Goal: Information Seeking & Learning: Learn about a topic

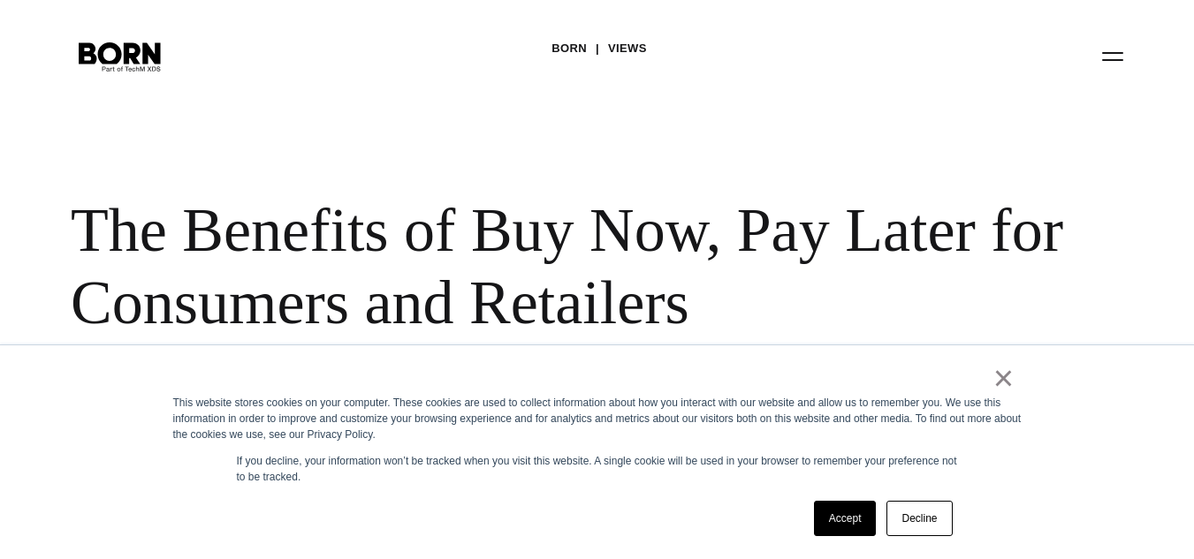
scroll to position [141, 0]
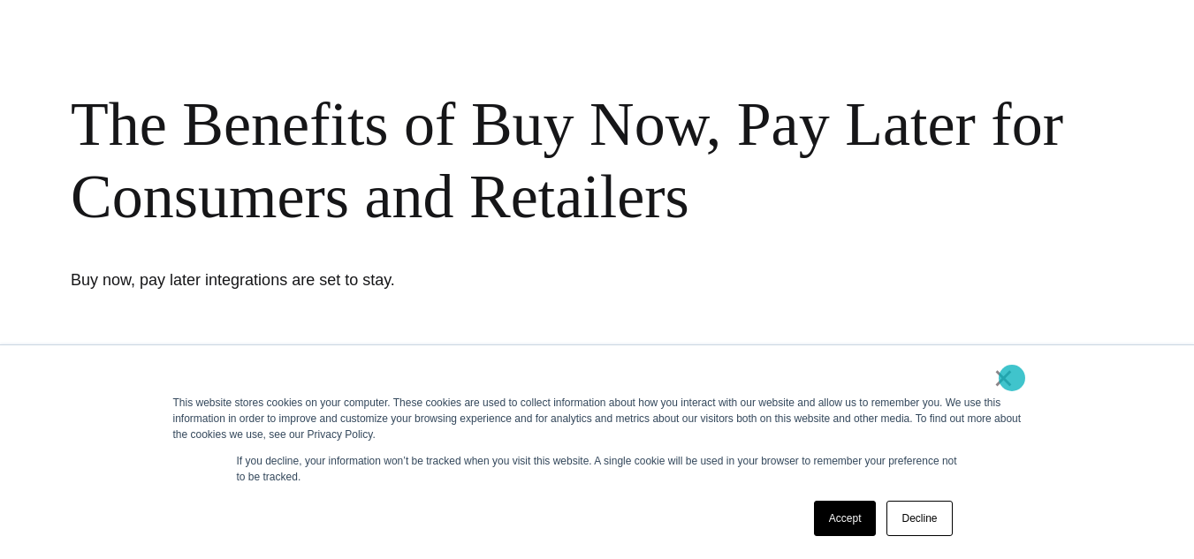
click at [1012, 378] on link "×" at bounding box center [1003, 378] width 21 height 16
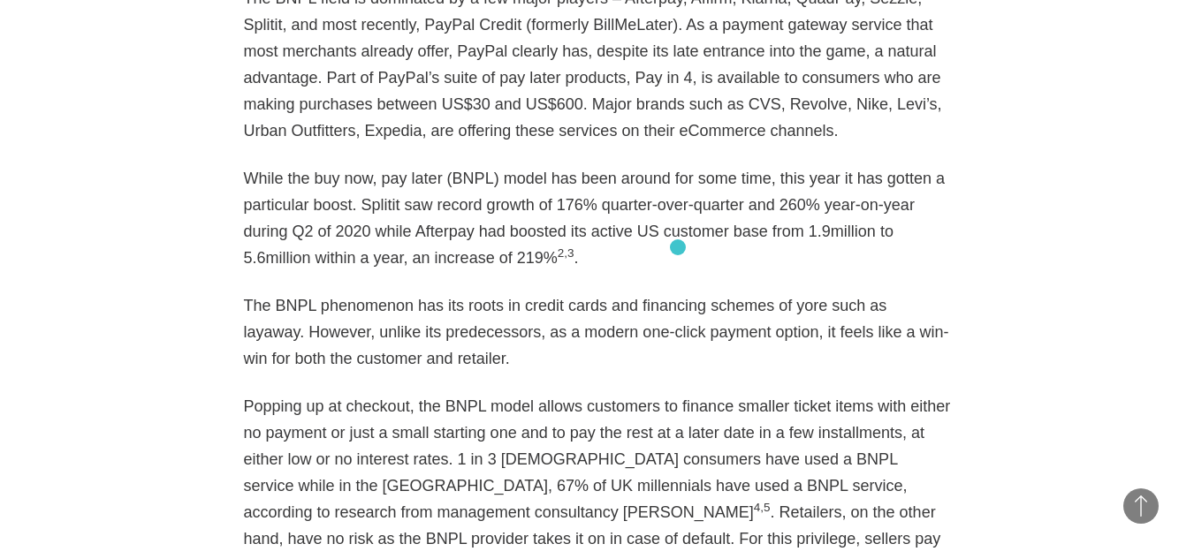
scroll to position [1485, 0]
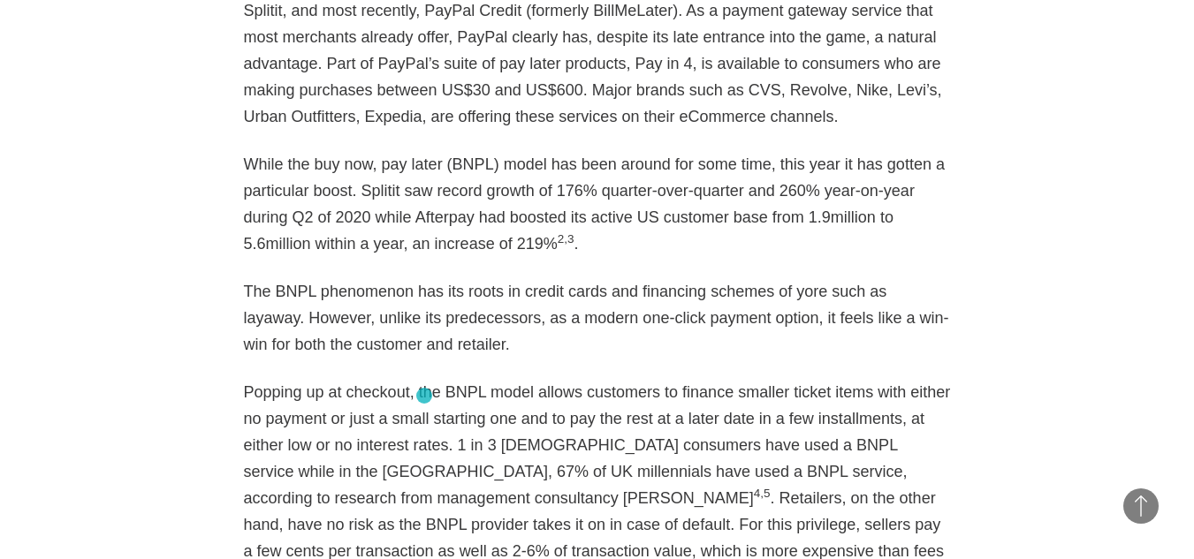
click at [424, 396] on p "Popping up at checkout, the BNPL model allows customers to finance smaller tick…" at bounding box center [597, 485] width 707 height 212
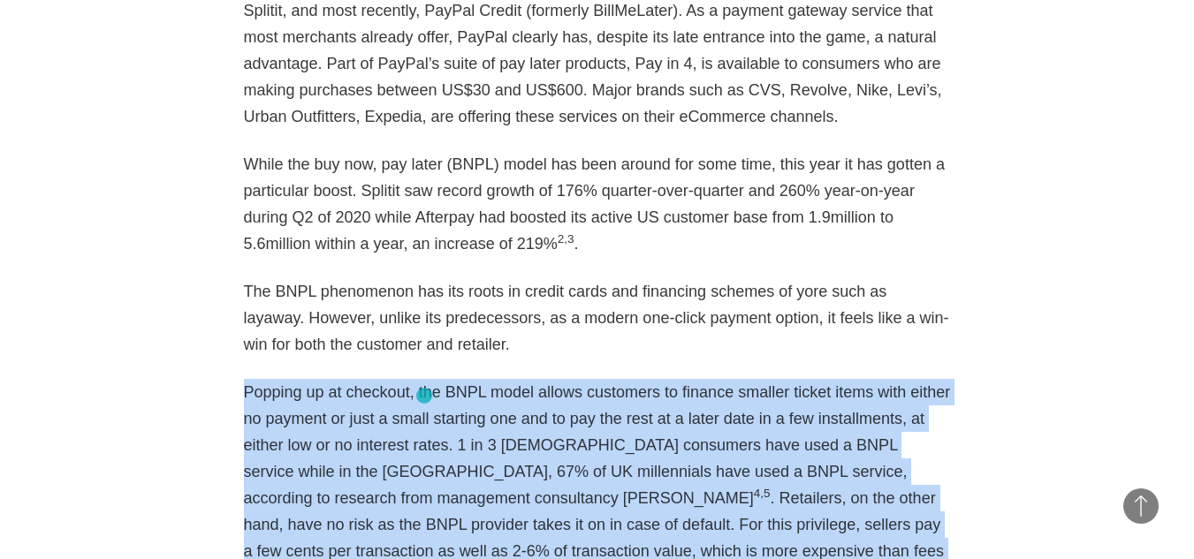
click at [424, 396] on p "Popping up at checkout, the BNPL model allows customers to finance smaller tick…" at bounding box center [597, 485] width 707 height 212
click at [397, 389] on p "Popping up at checkout, the BNPL model allows customers to finance smaller tick…" at bounding box center [597, 485] width 707 height 212
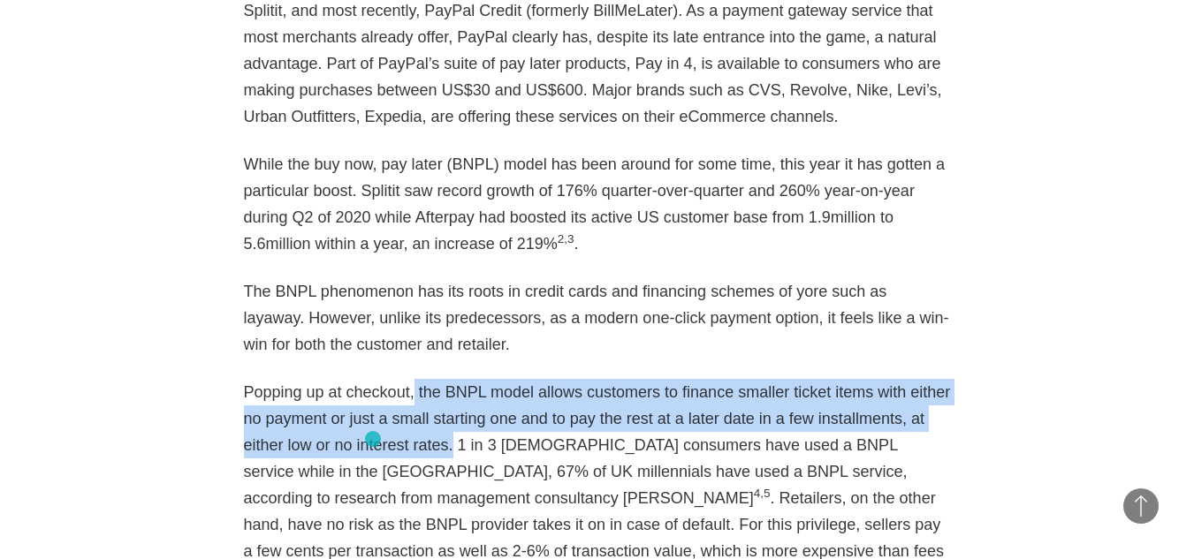
drag, startPoint x: 406, startPoint y: 393, endPoint x: 373, endPoint y: 439, distance: 56.4
click at [373, 439] on p "Popping up at checkout, the BNPL model allows customers to finance smaller tick…" at bounding box center [597, 485] width 707 height 212
copy p "the BNPL model allows customers to finance smaller ticket items with either no …"
click at [512, 392] on p "Popping up at checkout, the BNPL model allows customers to finance smaller tick…" at bounding box center [597, 485] width 707 height 212
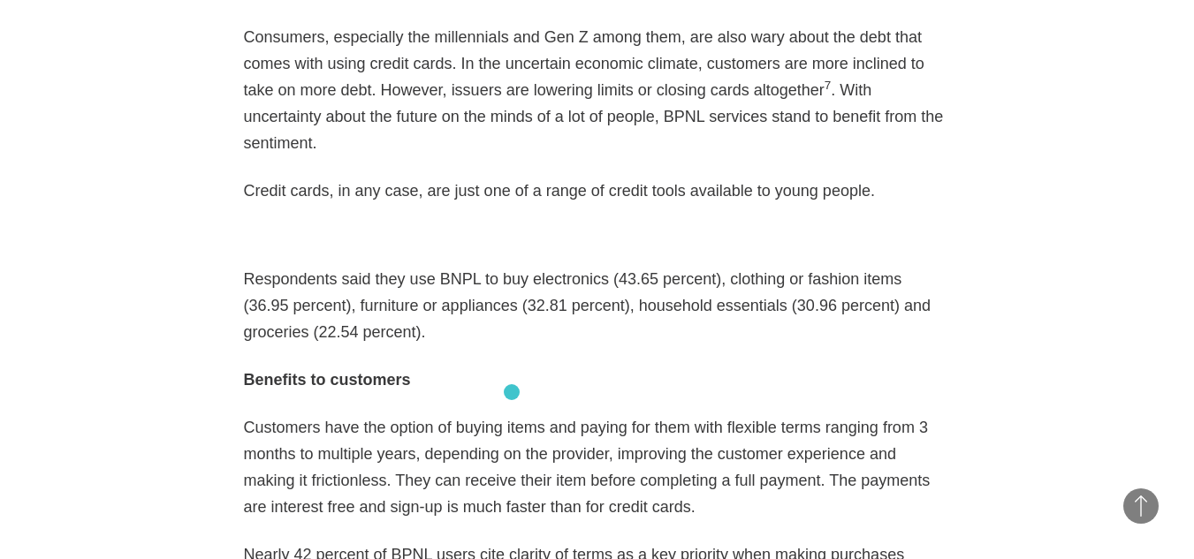
scroll to position [2298, 0]
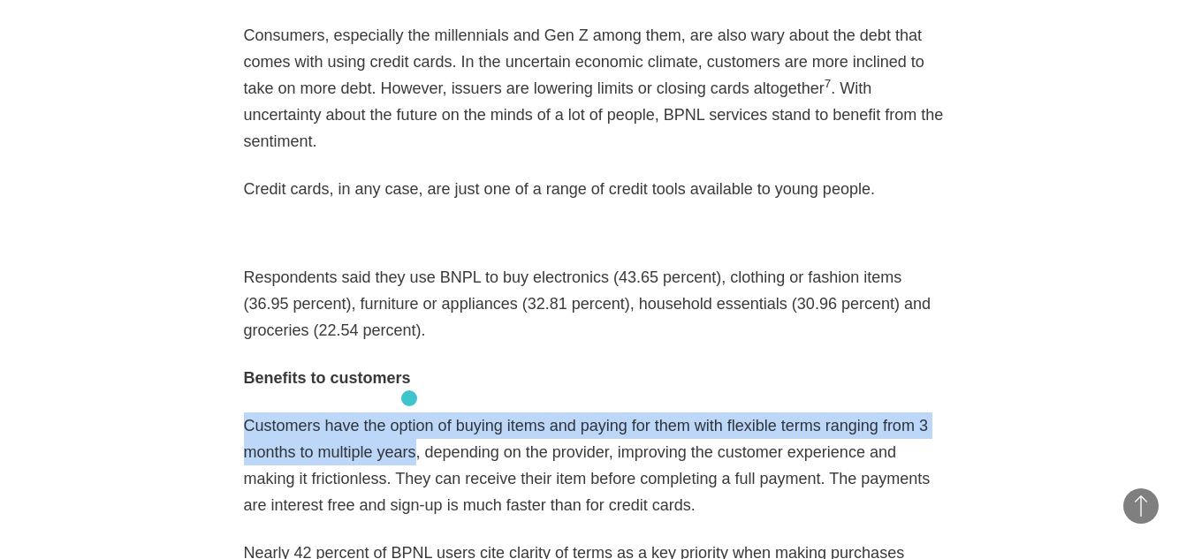
drag, startPoint x: 234, startPoint y: 374, endPoint x: 409, endPoint y: 399, distance: 176.7
copy p "Customers have the option of buying items and paying for them with flexible ter…"
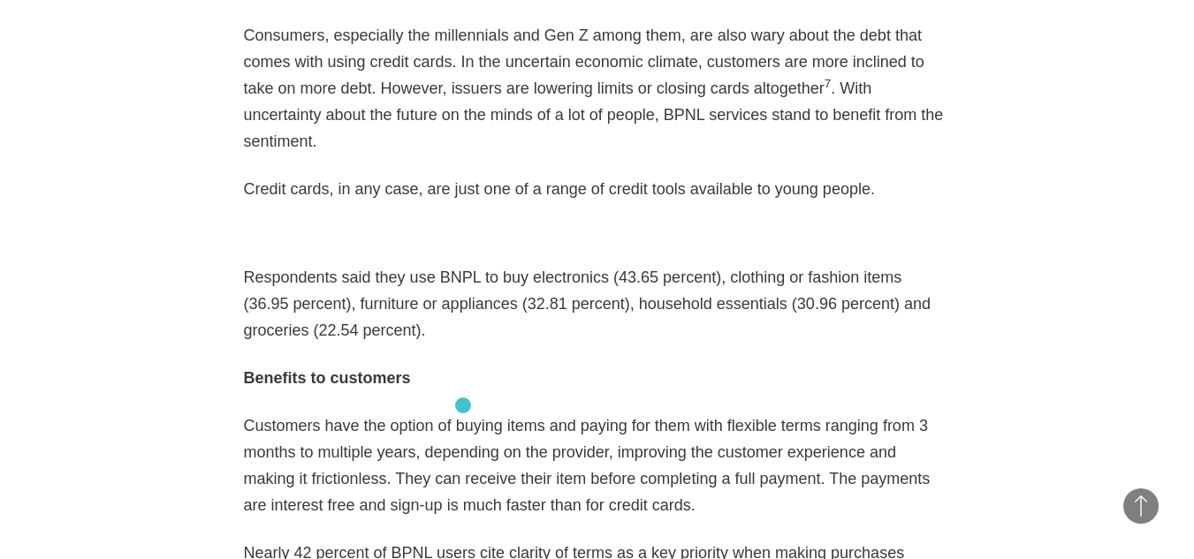
click at [463, 413] on p "Customers have the option of buying items and paying for them with flexible ter…" at bounding box center [597, 466] width 707 height 106
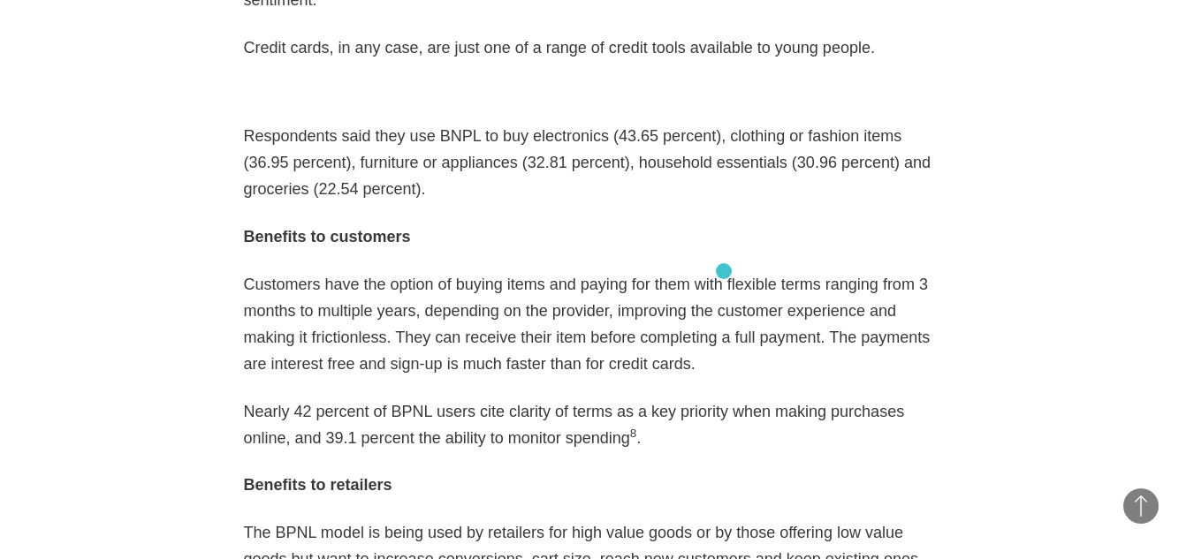
scroll to position [2404, 0]
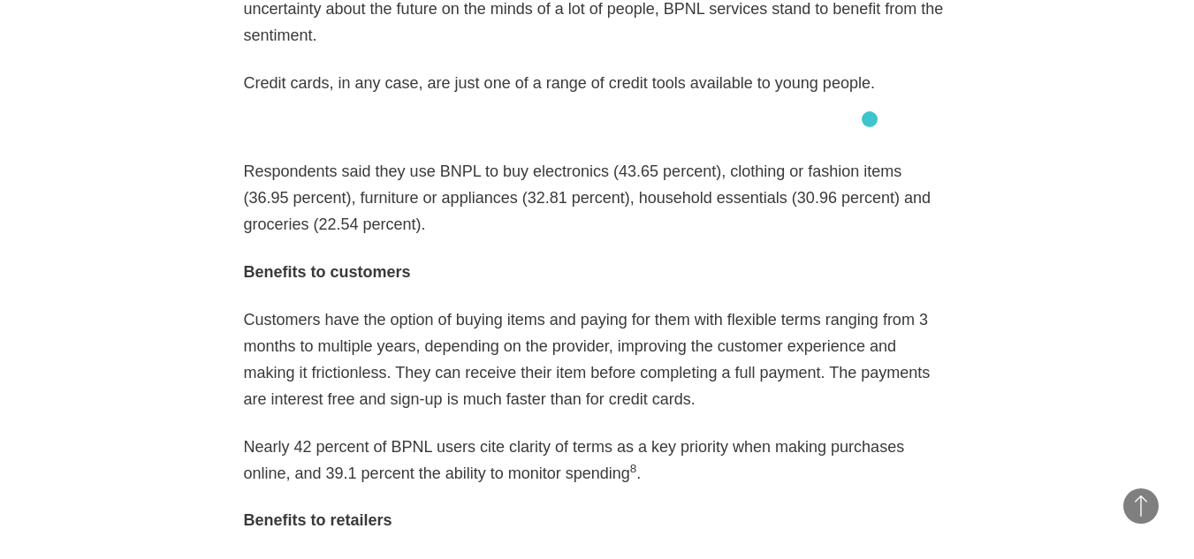
click at [870, 158] on p "Respondents said they use BNPL to buy electronics (43.65 percent), clothing or …" at bounding box center [597, 198] width 707 height 80
click at [874, 158] on p "Respondents said they use BNPL to buy electronics (43.65 percent), clothing or …" at bounding box center [597, 198] width 707 height 80
drag, startPoint x: 867, startPoint y: 118, endPoint x: 892, endPoint y: 126, distance: 26.0
click at [892, 158] on p "Respondents said they use BNPL to buy electronics (43.65 percent), clothing or …" at bounding box center [597, 198] width 707 height 80
click at [830, 158] on p "Respondents said they use BNPL to buy electronics (43.65 percent), clothing or …" at bounding box center [597, 198] width 707 height 80
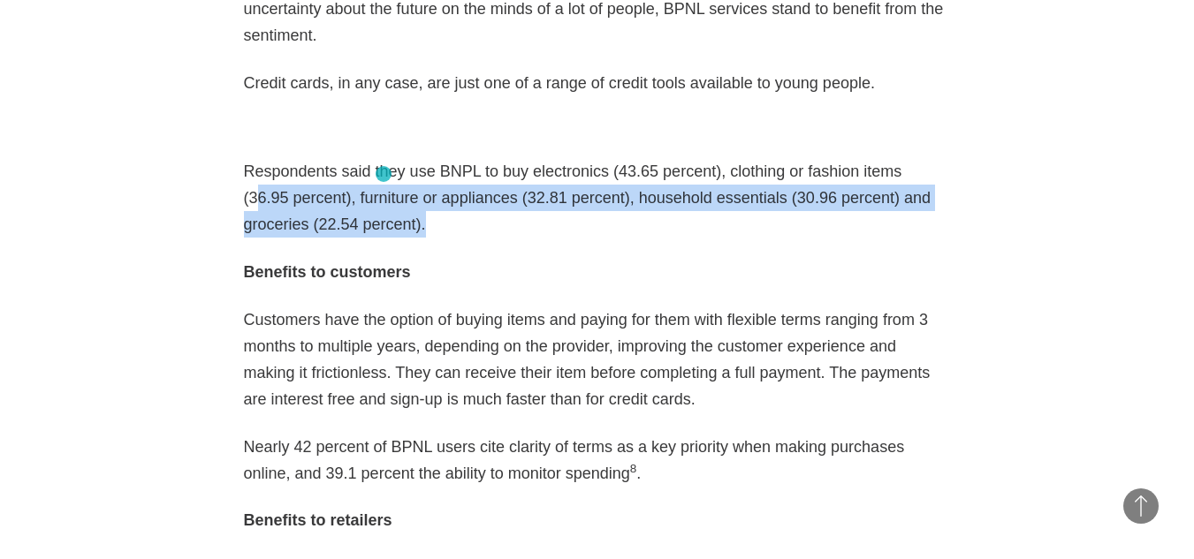
drag, startPoint x: 871, startPoint y: 121, endPoint x: 384, endPoint y: 174, distance: 490.8
click at [384, 174] on p "Respondents said they use BNPL to buy electronics (43.65 percent), clothing or …" at bounding box center [597, 198] width 707 height 80
click at [677, 164] on p "Respondents said they use BNPL to buy electronics (43.65 percent), clothing or …" at bounding box center [597, 198] width 707 height 80
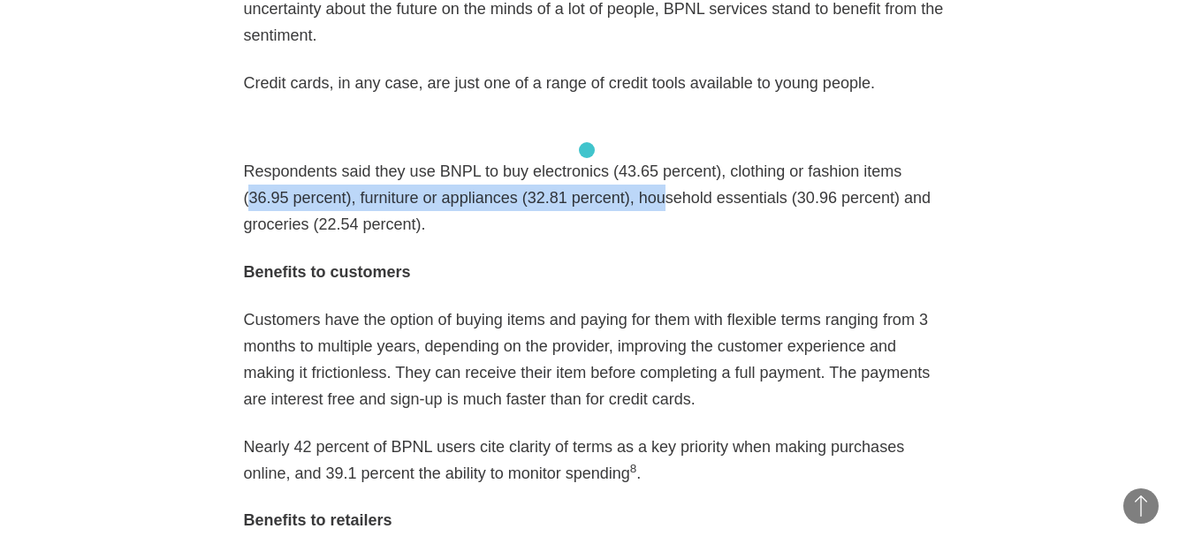
drag, startPoint x: 865, startPoint y: 118, endPoint x: 587, endPoint y: 142, distance: 279.5
click at [587, 158] on p "Respondents said they use BNPL to buy electronics (43.65 percent), clothing or …" at bounding box center [597, 198] width 707 height 80
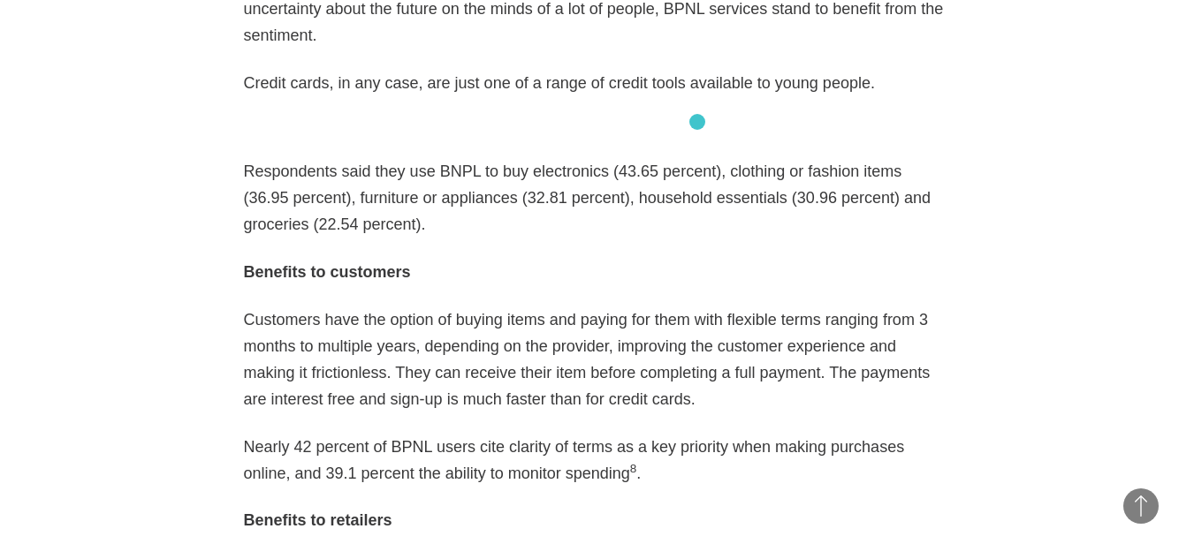
click at [697, 158] on p "Respondents said they use BNPL to buy electronics (43.65 percent), clothing or …" at bounding box center [597, 198] width 707 height 80
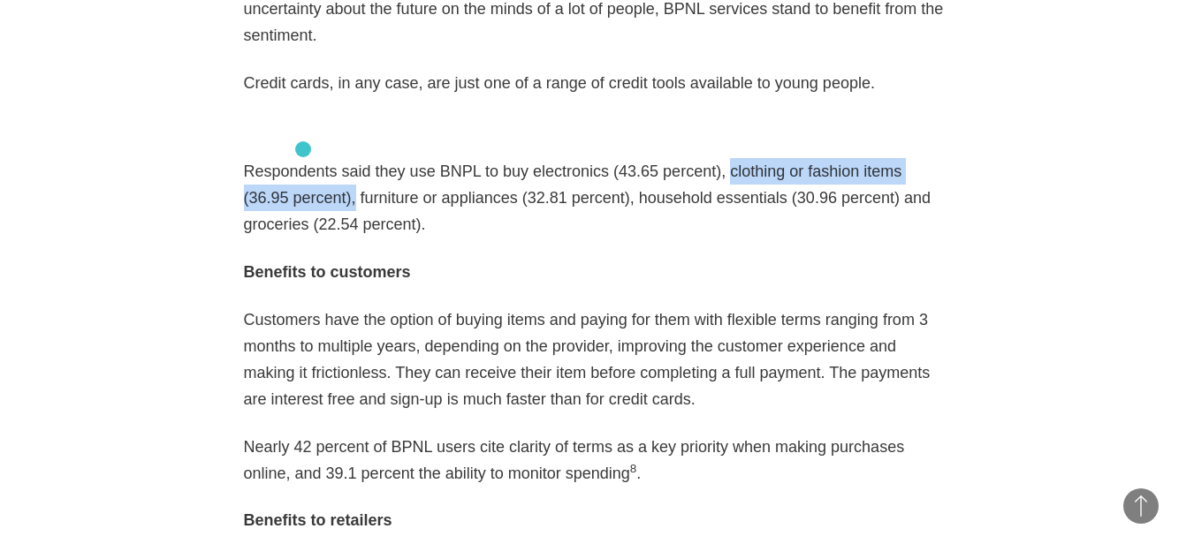
drag, startPoint x: 694, startPoint y: 120, endPoint x: 293, endPoint y: 143, distance: 401.0
click at [293, 158] on p "Respondents said they use BNPL to buy electronics (43.65 percent), clothing or …" at bounding box center [597, 198] width 707 height 80
copy p "clothing or fashion items (36.95 percent"
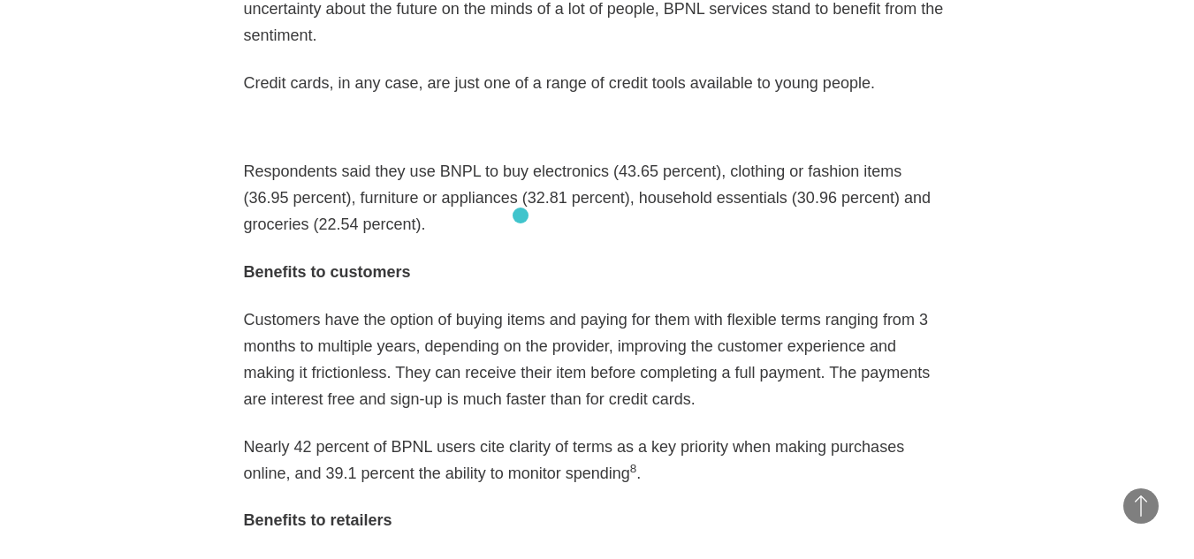
click at [521, 259] on p "Benefits to customers" at bounding box center [597, 272] width 707 height 27
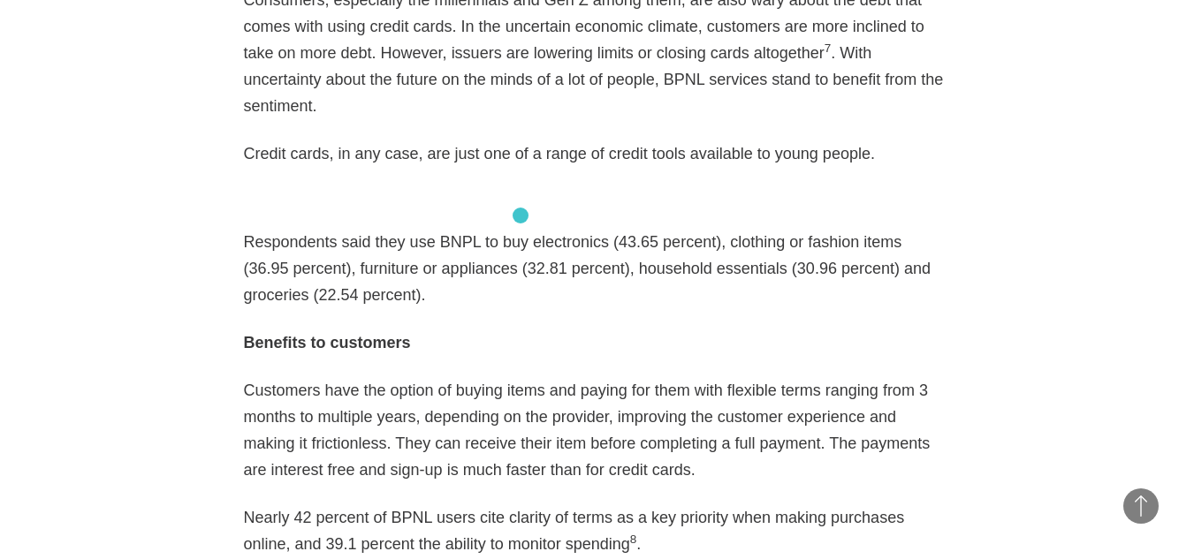
scroll to position [2192, 0]
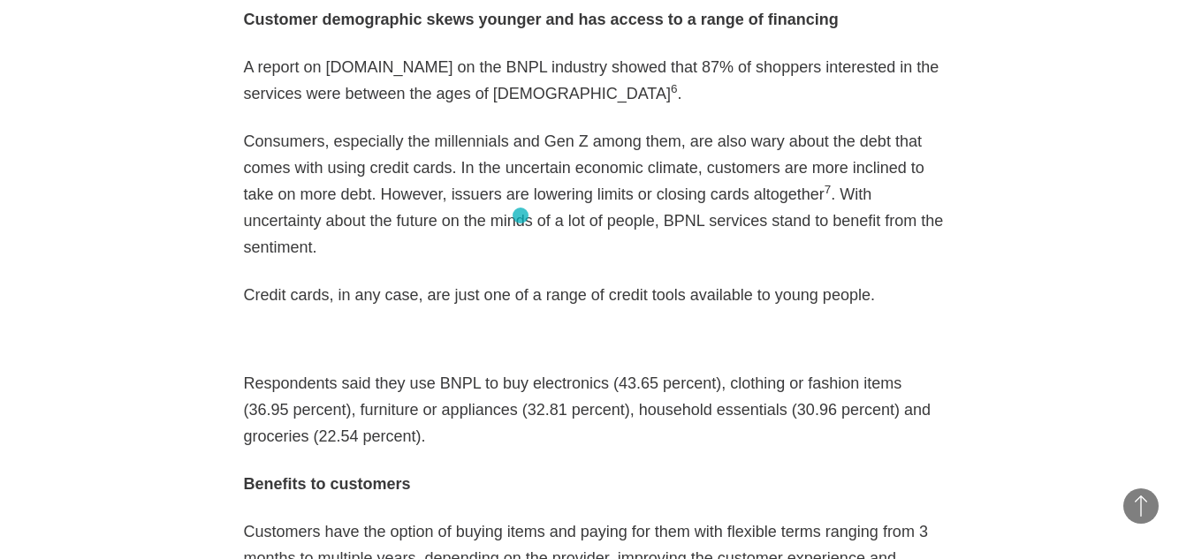
drag, startPoint x: 654, startPoint y: 40, endPoint x: 760, endPoint y: 44, distance: 106.2
click at [760, 54] on p "A report on [DOMAIN_NAME] on the BNPL industry showed that 87% of shoppers inte…" at bounding box center [597, 80] width 707 height 53
copy p "87% of shoppers"
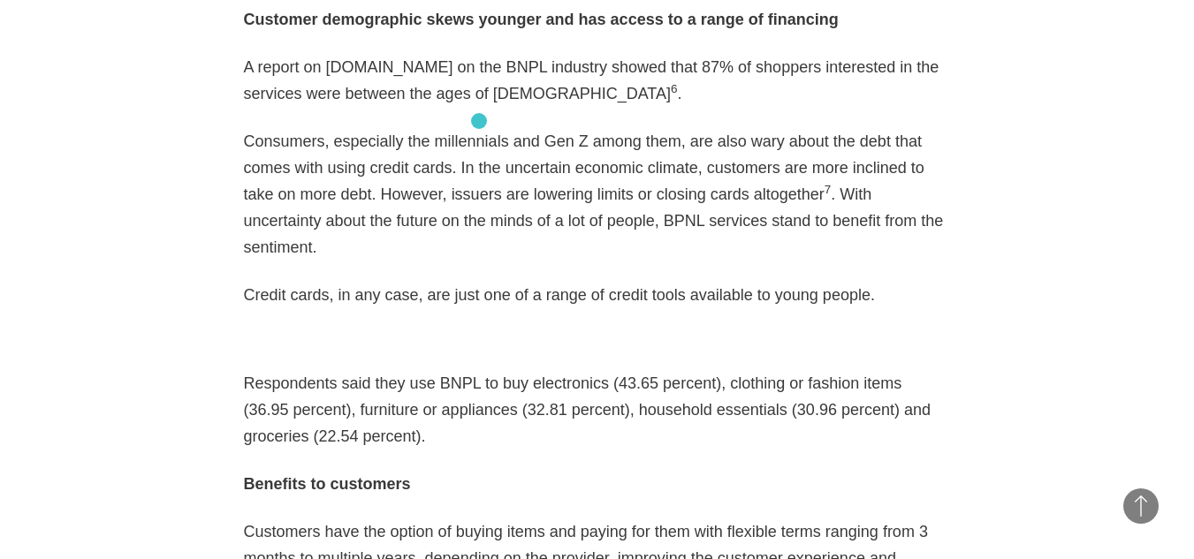
click at [477, 128] on p "Consumers, especially the millennials and Gen Z among them, are also wary about…" at bounding box center [597, 194] width 707 height 133
